Goal: Information Seeking & Learning: Learn about a topic

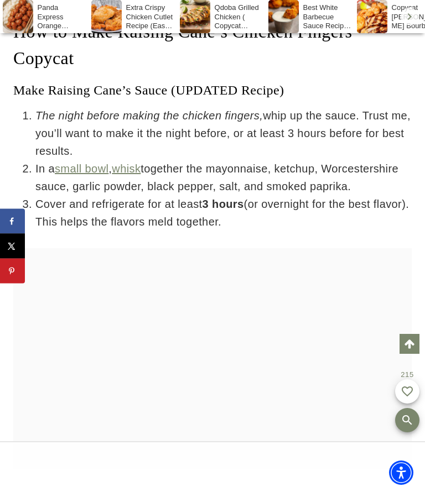
scroll to position [5574, 0]
